Goal: Find contact information: Find contact information

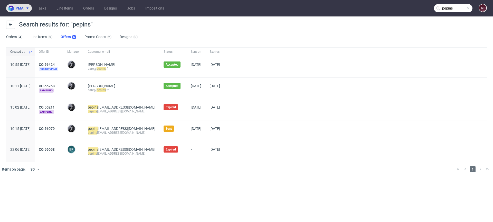
click at [28, 9] on icon at bounding box center [27, 8] width 4 height 4
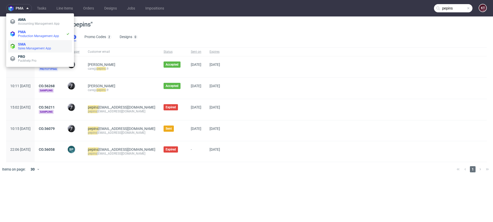
click at [38, 44] on span "SMA" at bounding box center [44, 44] width 52 height 4
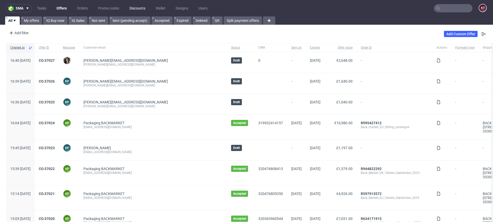
click at [137, 9] on link "Discounts" at bounding box center [137, 8] width 22 height 8
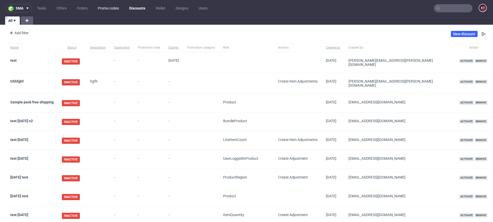
click at [112, 9] on link "Promo codes" at bounding box center [108, 8] width 27 height 8
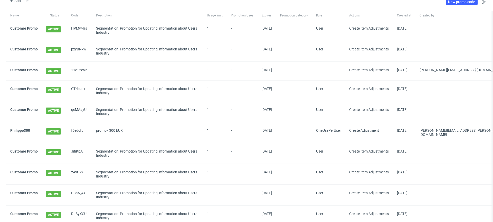
scroll to position [37, 0]
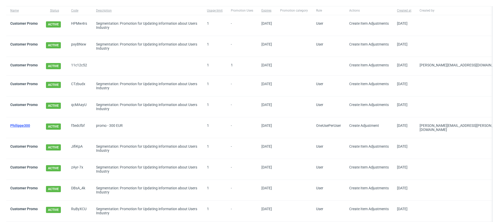
click at [25, 125] on link "Philippe300" at bounding box center [20, 125] width 20 height 4
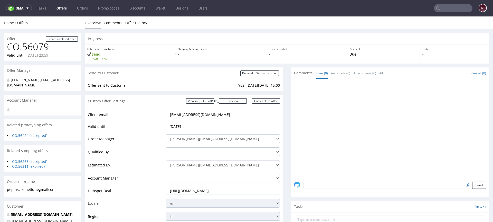
click at [455, 7] on input "text" at bounding box center [453, 8] width 39 height 8
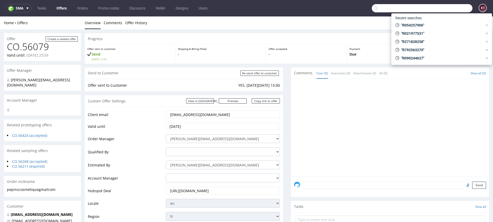
paste input "f5edcfbf"
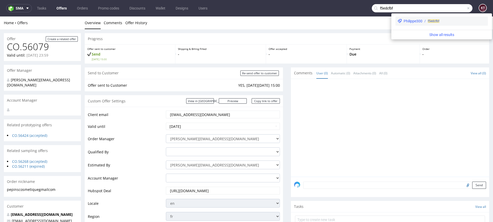
type input "f5edcfbf"
click at [411, 18] on div "Philippe300 f5edcfbf" at bounding box center [441, 20] width 92 height 9
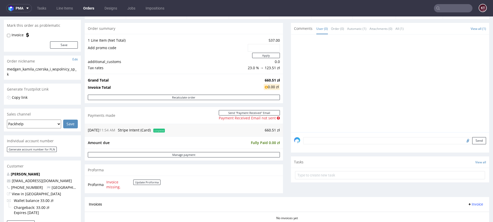
scroll to position [68, 0]
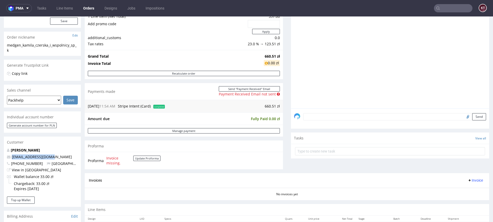
drag, startPoint x: 52, startPoint y: 157, endPoint x: 11, endPoint y: 157, distance: 41.6
click at [11, 157] on p "[EMAIL_ADDRESS][DOMAIN_NAME]" at bounding box center [42, 156] width 71 height 5
copy link "[EMAIL_ADDRESS][DOMAIN_NAME]"
